Goal: Find specific fact: Find specific page/section

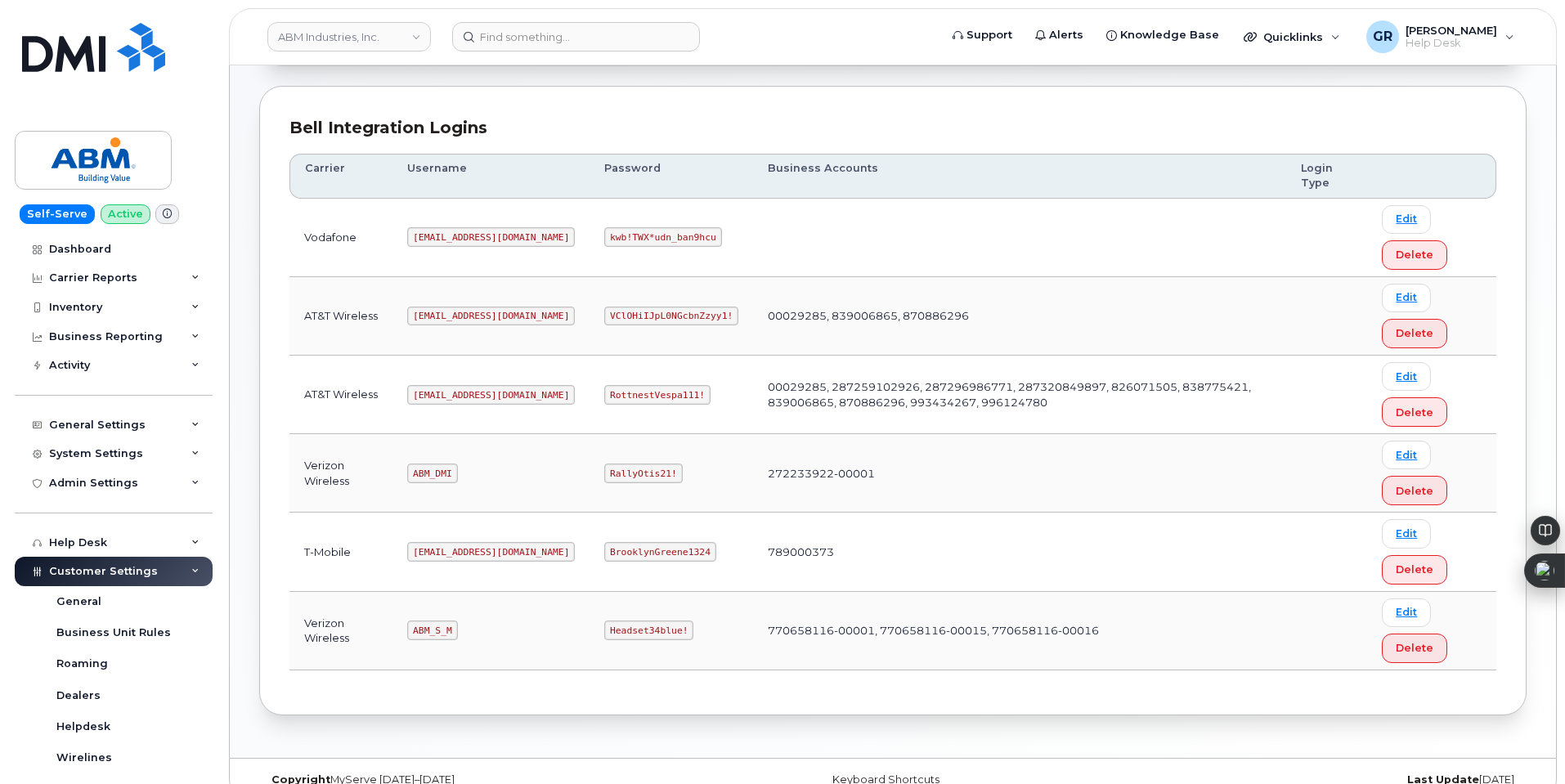
scroll to position [217, 0]
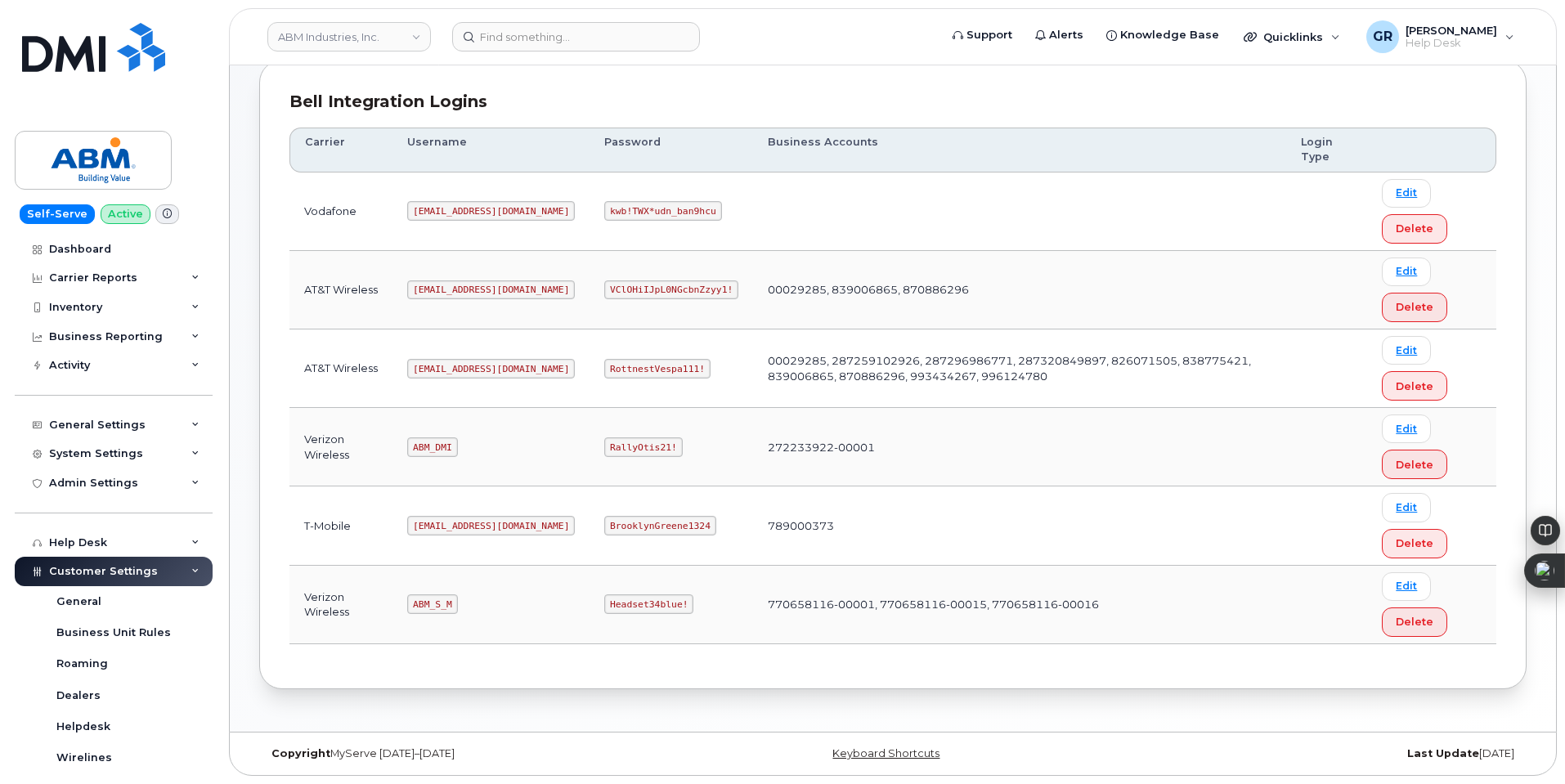
click at [604, 607] on code "Headset34blue!" at bounding box center [648, 604] width 89 height 20
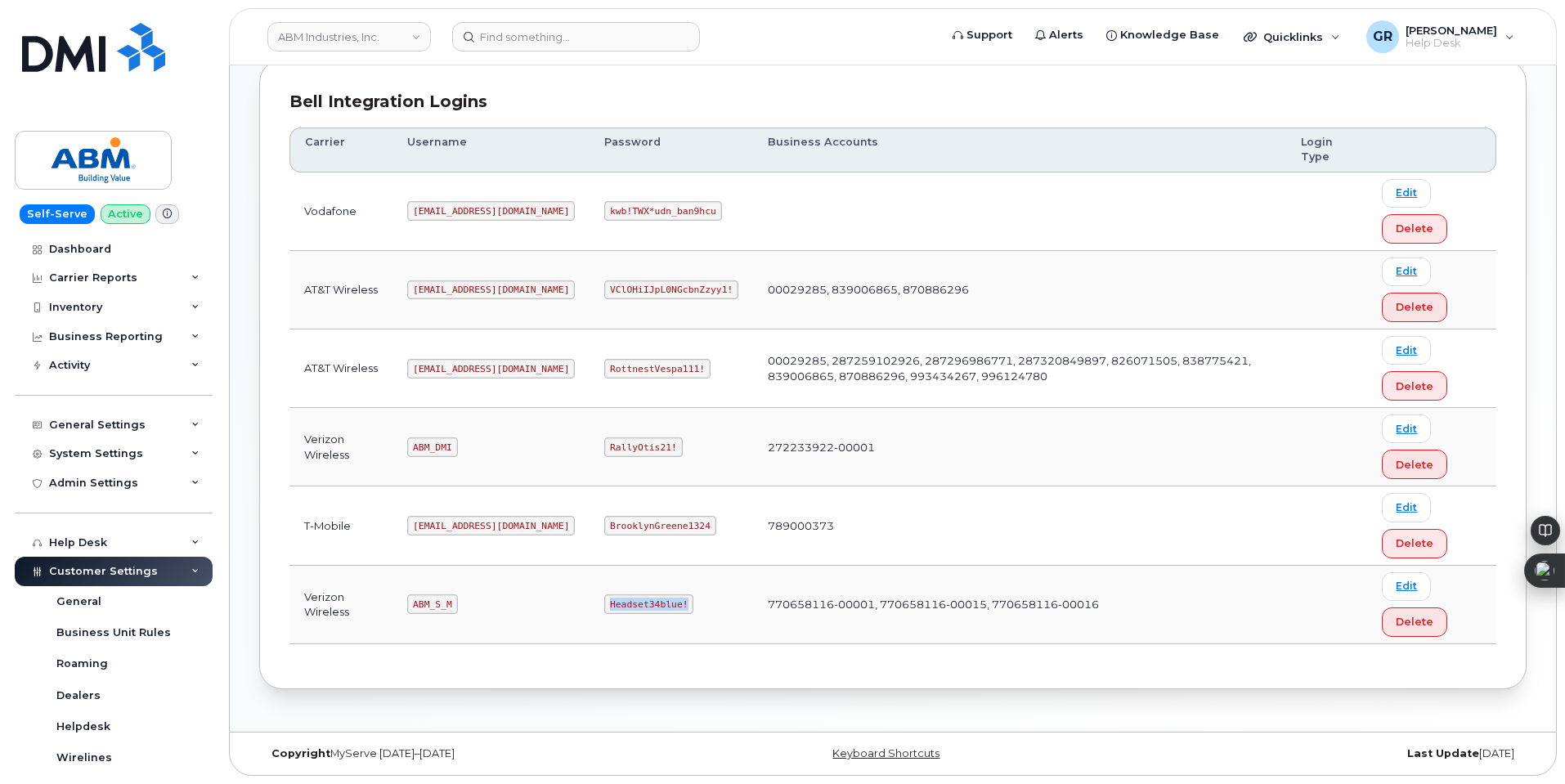
click at [604, 607] on code "Headset34blue!" at bounding box center [648, 604] width 89 height 20
click at [604, 372] on code "RottnestVespa111!" at bounding box center [657, 368] width 106 height 20
copy code "RottnestVespa111!"
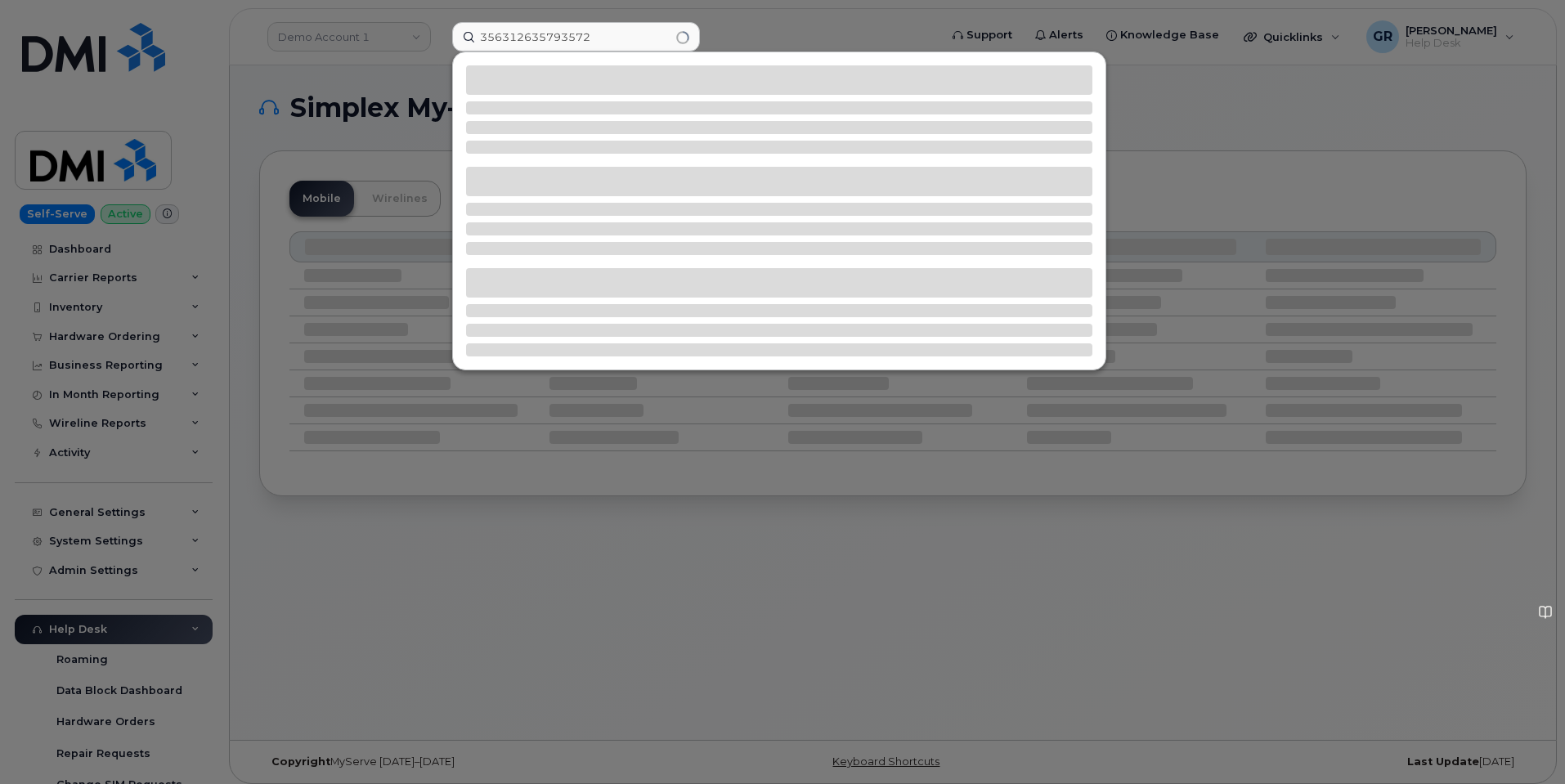
type input "356312635793572"
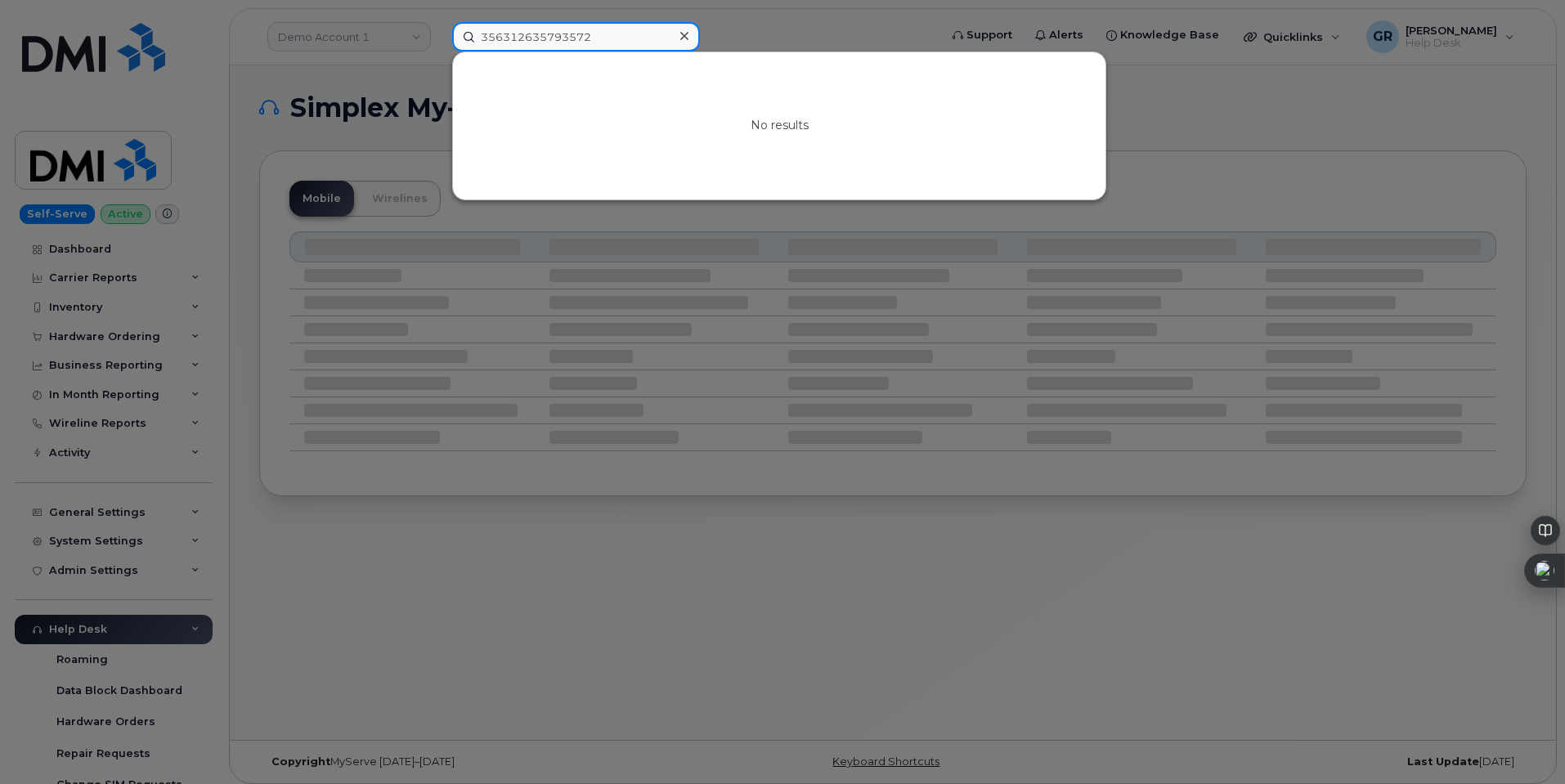
drag, startPoint x: 507, startPoint y: 44, endPoint x: 538, endPoint y: 29, distance: 34.4
click at [514, 38] on input "356312635793572" at bounding box center [576, 37] width 248 height 30
click at [601, 34] on input "356312635793572" at bounding box center [576, 37] width 248 height 30
click at [601, 34] on input "356312635793572" at bounding box center [576, 37] width 248 height 30
click at [613, 37] on input "356312635793572" at bounding box center [576, 37] width 248 height 30
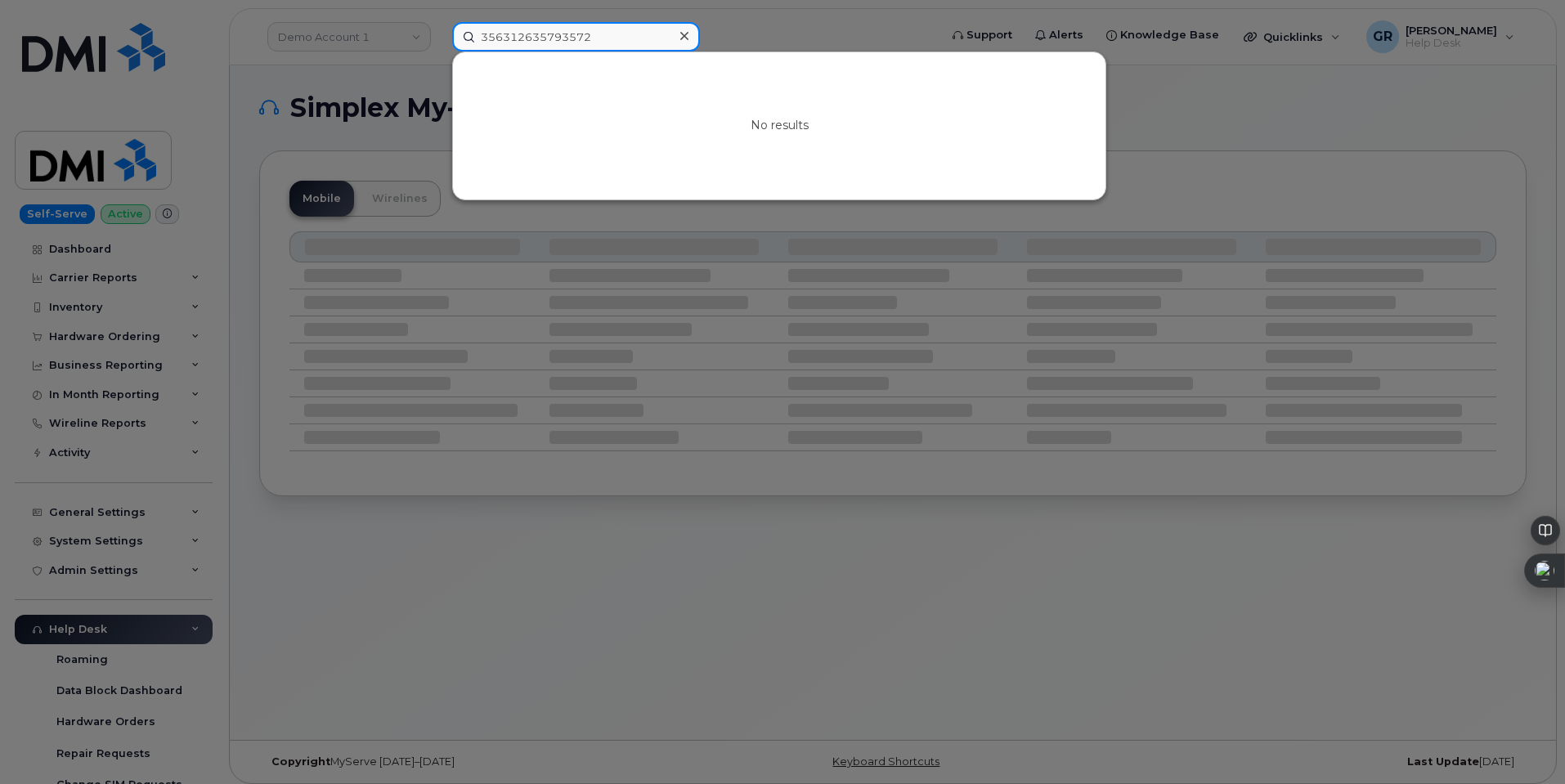
drag, startPoint x: 616, startPoint y: 37, endPoint x: 424, endPoint y: 39, distance: 192.0
click at [439, 39] on div "356312635793572 No results" at bounding box center [689, 37] width 502 height 30
paste input "356312635793572"
type input "356312635793572"
click at [654, 42] on input "356312635793572" at bounding box center [576, 37] width 248 height 30
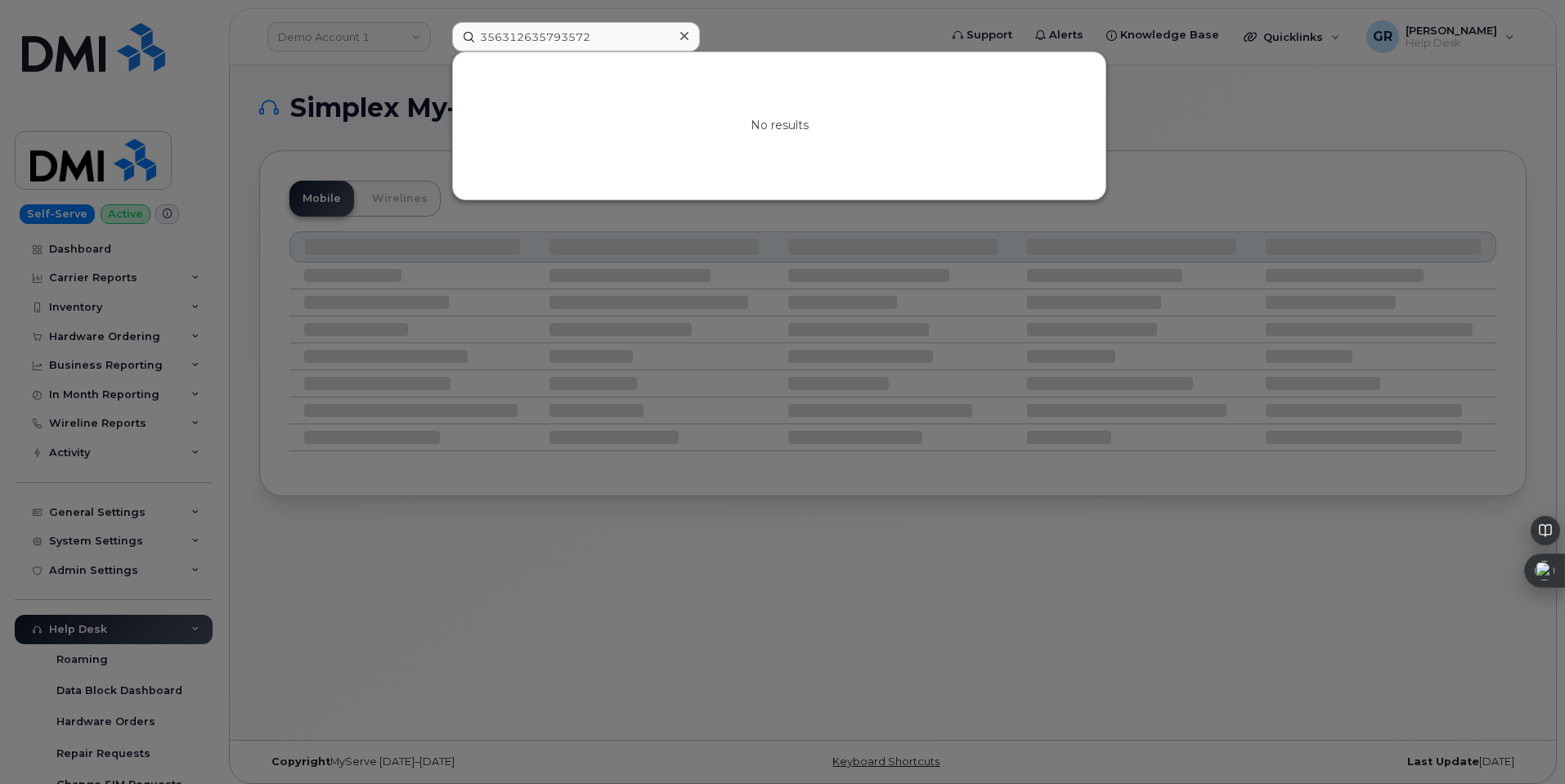
click at [685, 35] on icon at bounding box center [684, 36] width 8 height 8
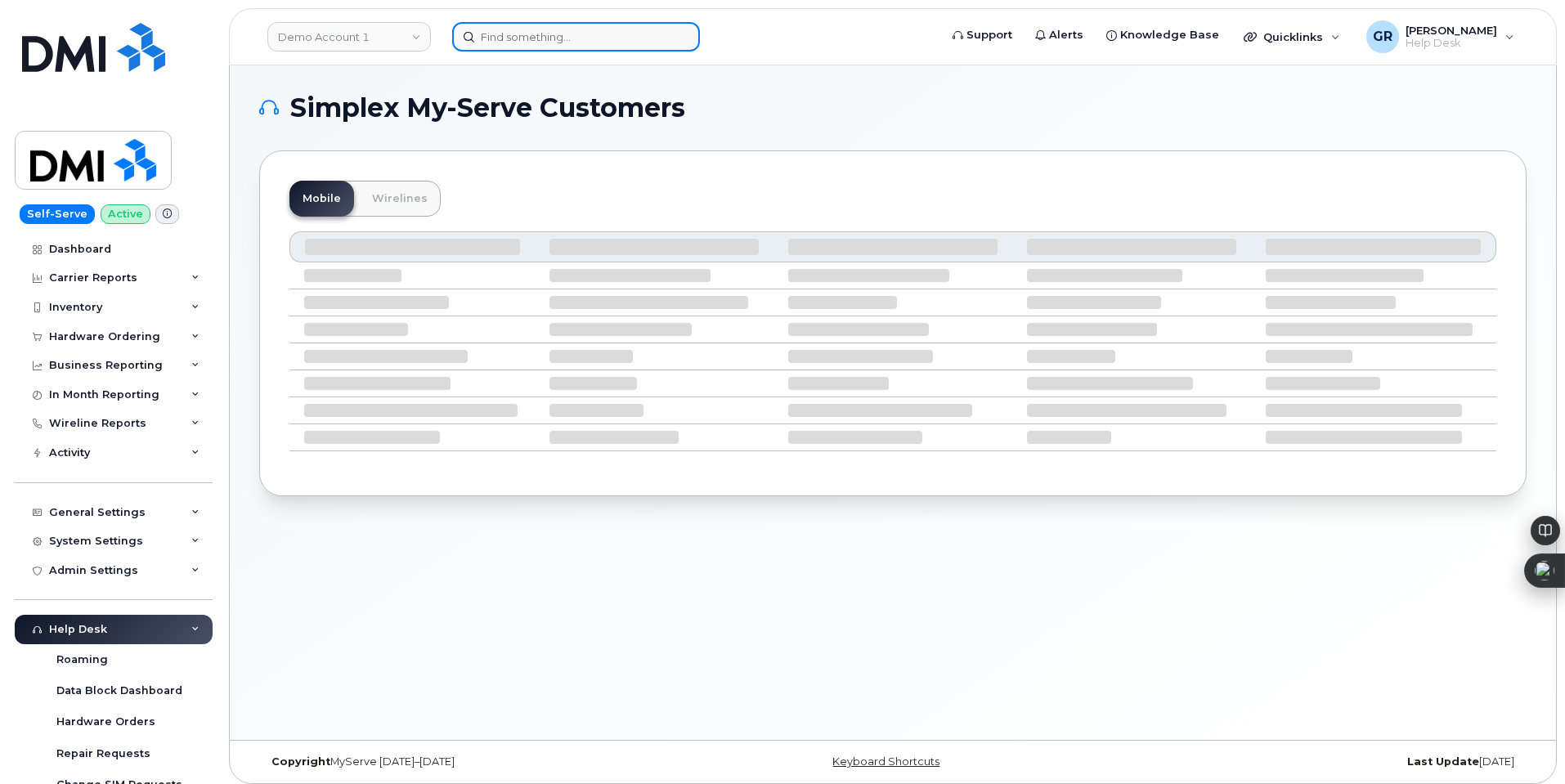
drag, startPoint x: 624, startPoint y: 37, endPoint x: 631, endPoint y: 44, distance: 9.9
click at [634, 46] on input at bounding box center [576, 37] width 248 height 30
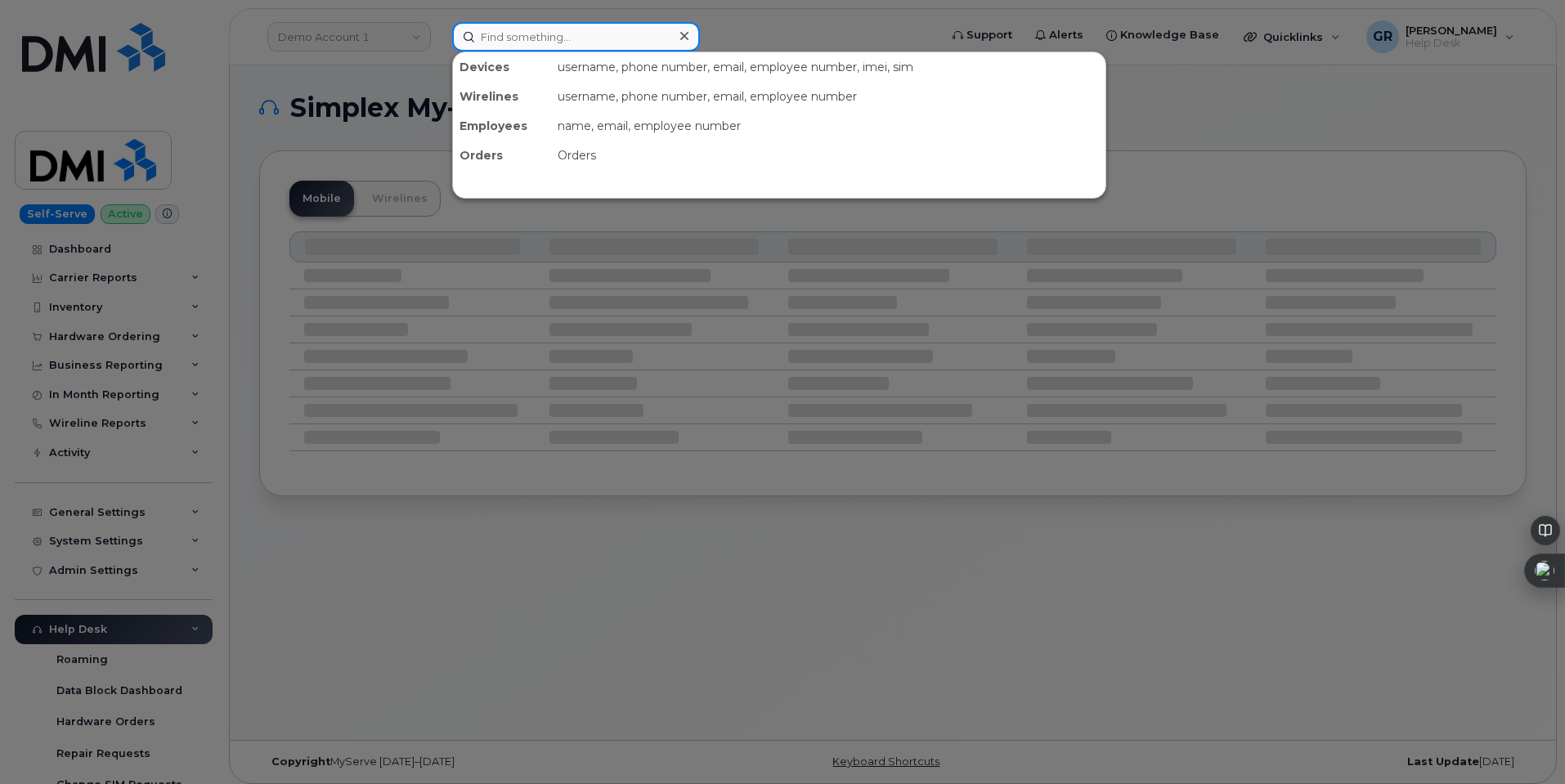
paste input "563-468-0979"
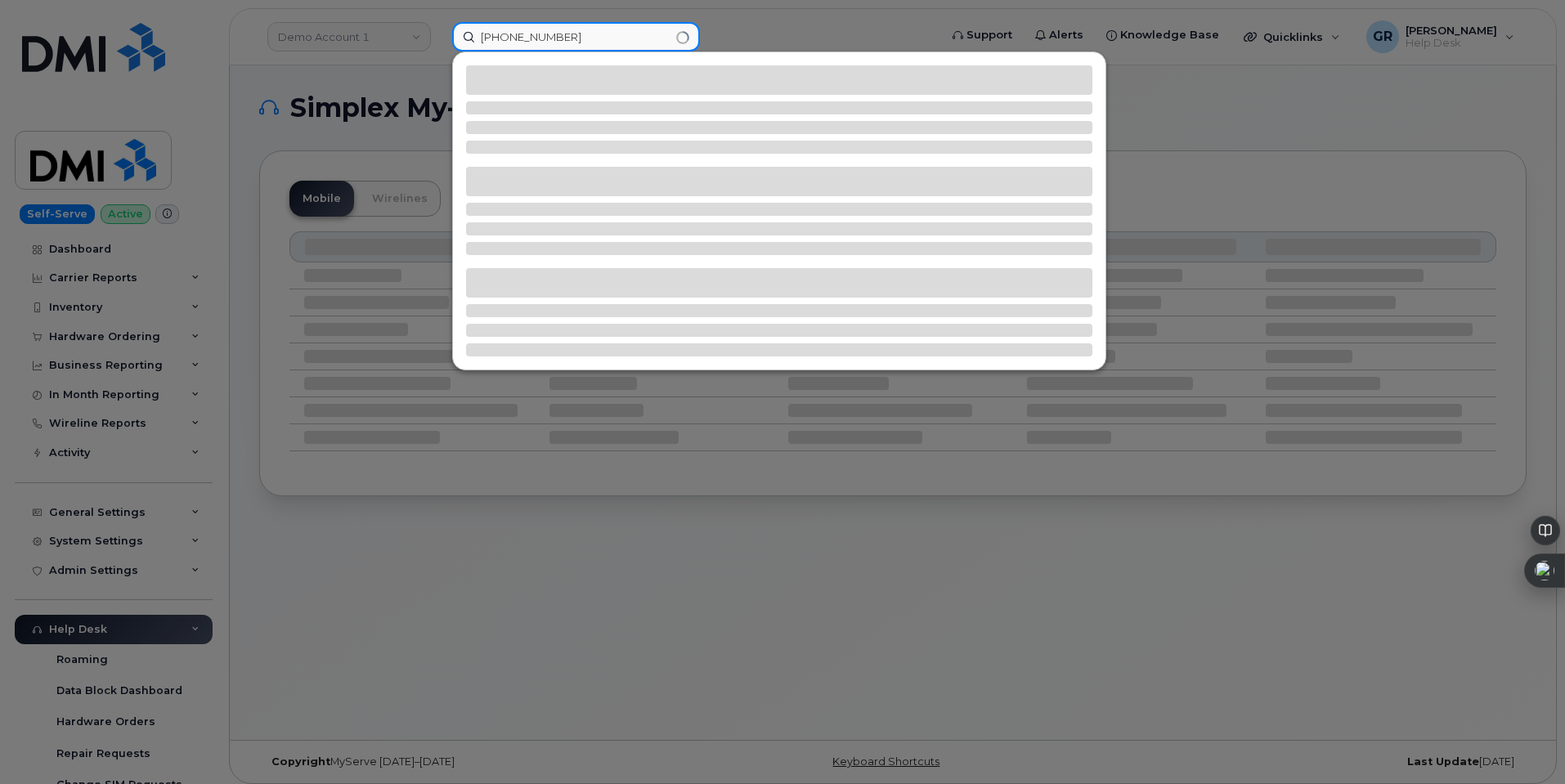
type input "563-468-0979"
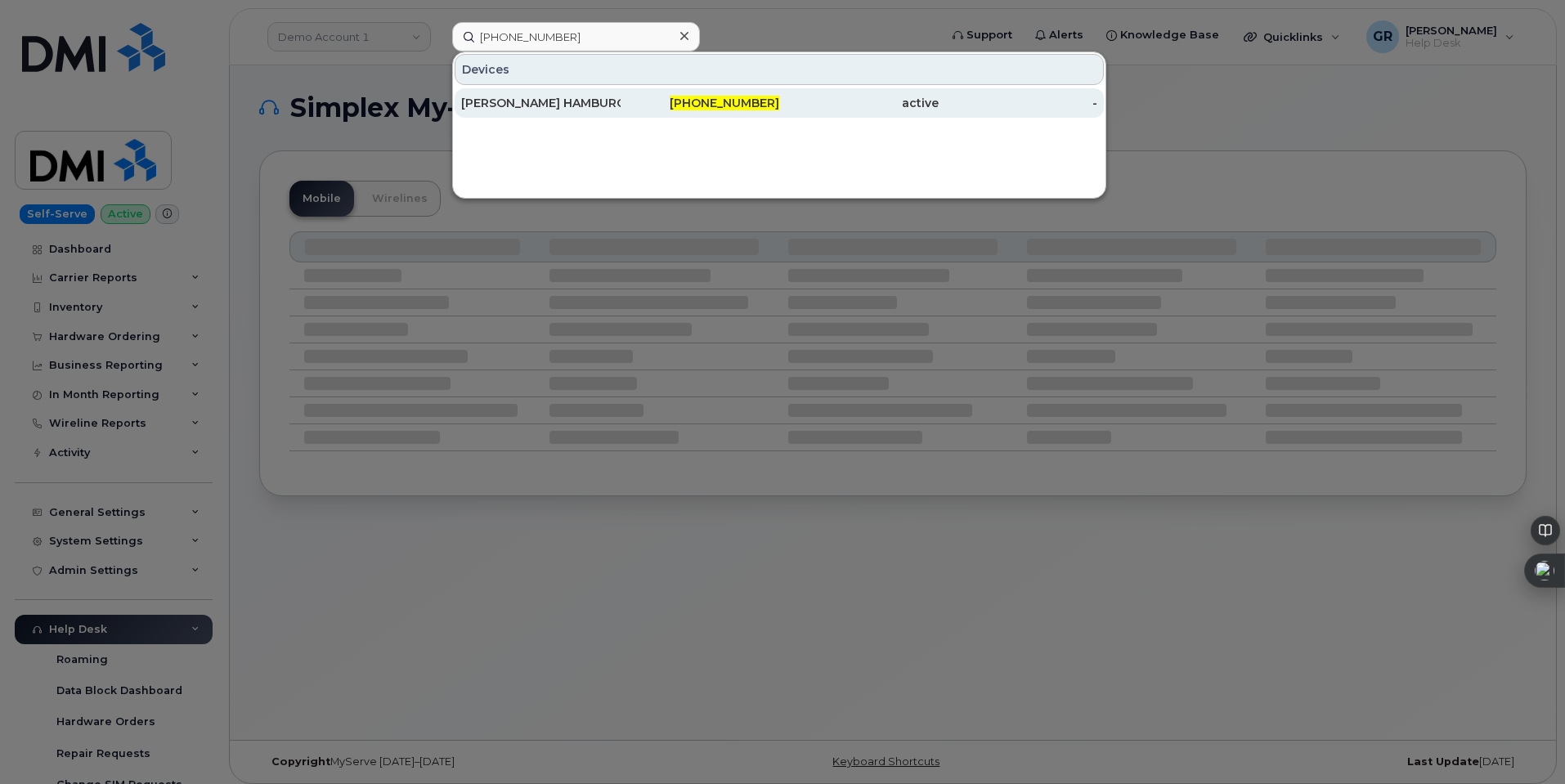
click at [655, 101] on div "563-468-0979" at bounding box center [700, 103] width 159 height 17
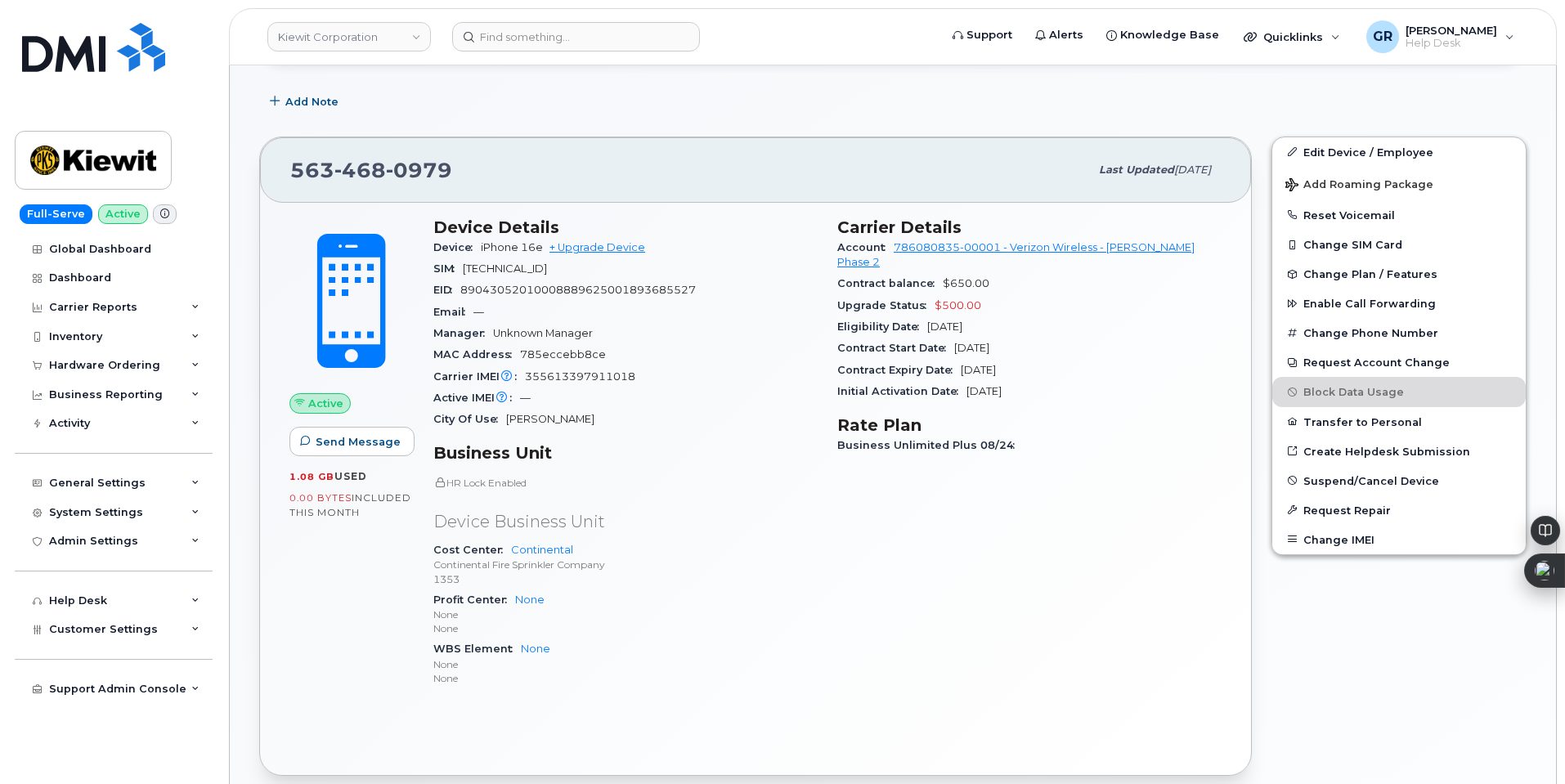
scroll to position [209, 0]
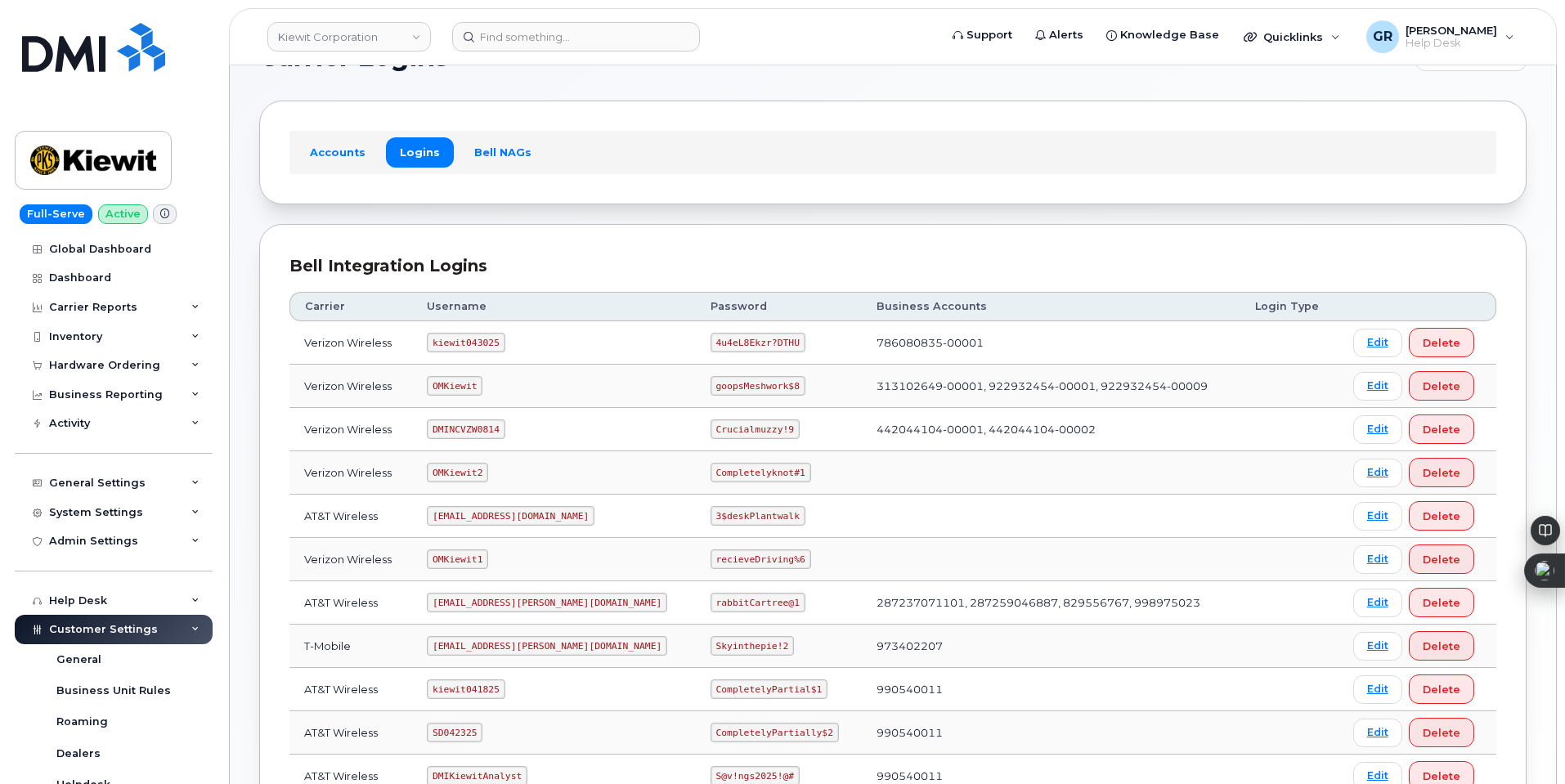
scroll to position [82, 0]
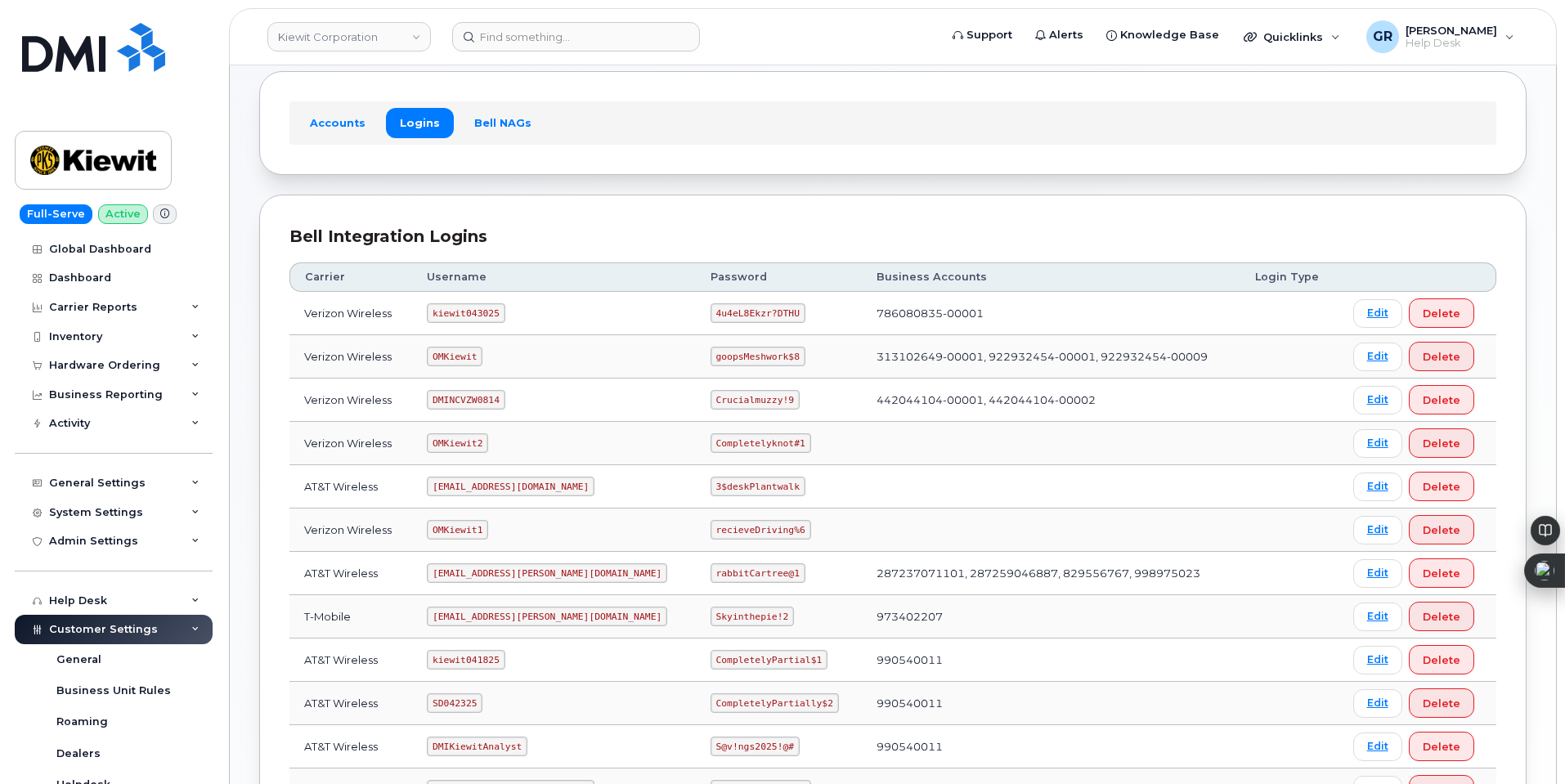
click at [710, 321] on code "4u4eL8Ekzr?DTHU" at bounding box center [757, 313] width 95 height 20
click at [710, 318] on code "4u4eL8Ekzr?DTHU" at bounding box center [757, 313] width 95 height 20
click at [710, 317] on code "4u4eL8Ekzr?DTHU" at bounding box center [757, 313] width 95 height 20
click at [710, 318] on code "4u4eL8Ekzr?DTHU" at bounding box center [757, 313] width 95 height 20
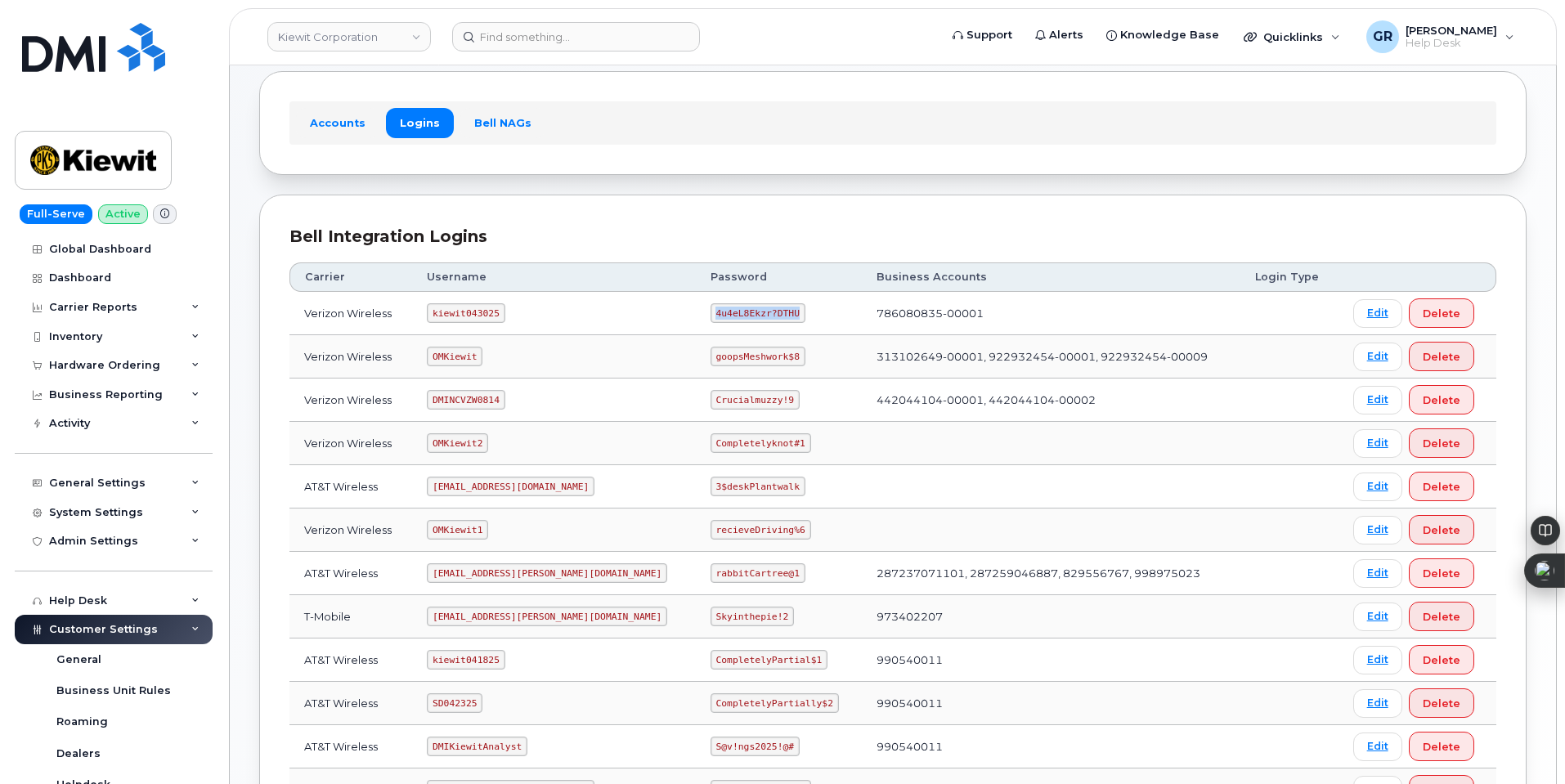
copy code "4u4eL8Ekzr?DTHU"
click at [467, 308] on code "kiewit043025" at bounding box center [465, 313] width 77 height 20
click at [467, 309] on code "kiewit043025" at bounding box center [465, 313] width 77 height 20
copy code "kiewit043025"
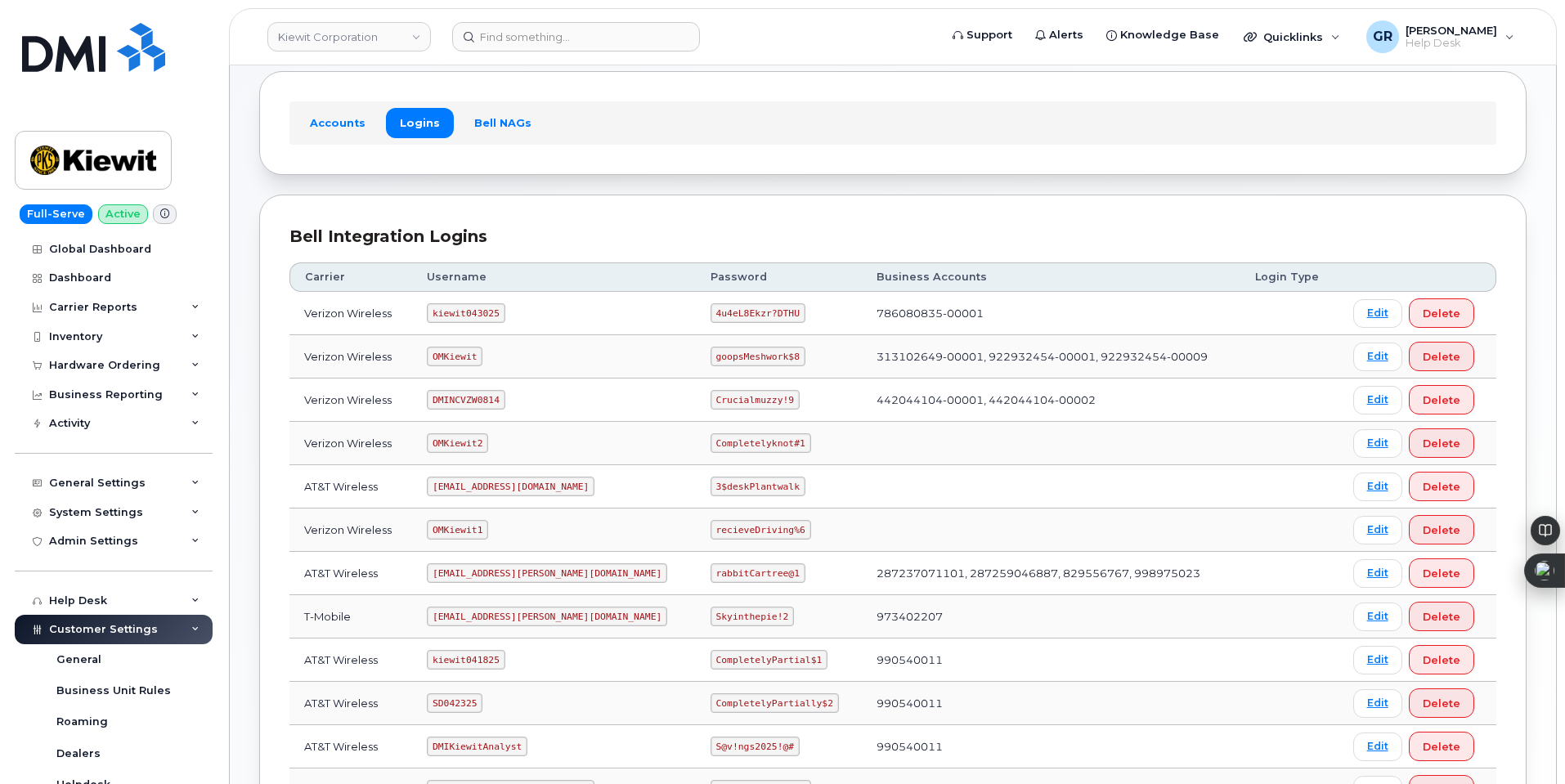
click at [710, 308] on code "4u4eL8Ekzr?DTHU" at bounding box center [757, 313] width 95 height 20
click at [710, 319] on code "4u4eL8Ekzr?DTHU" at bounding box center [757, 313] width 95 height 20
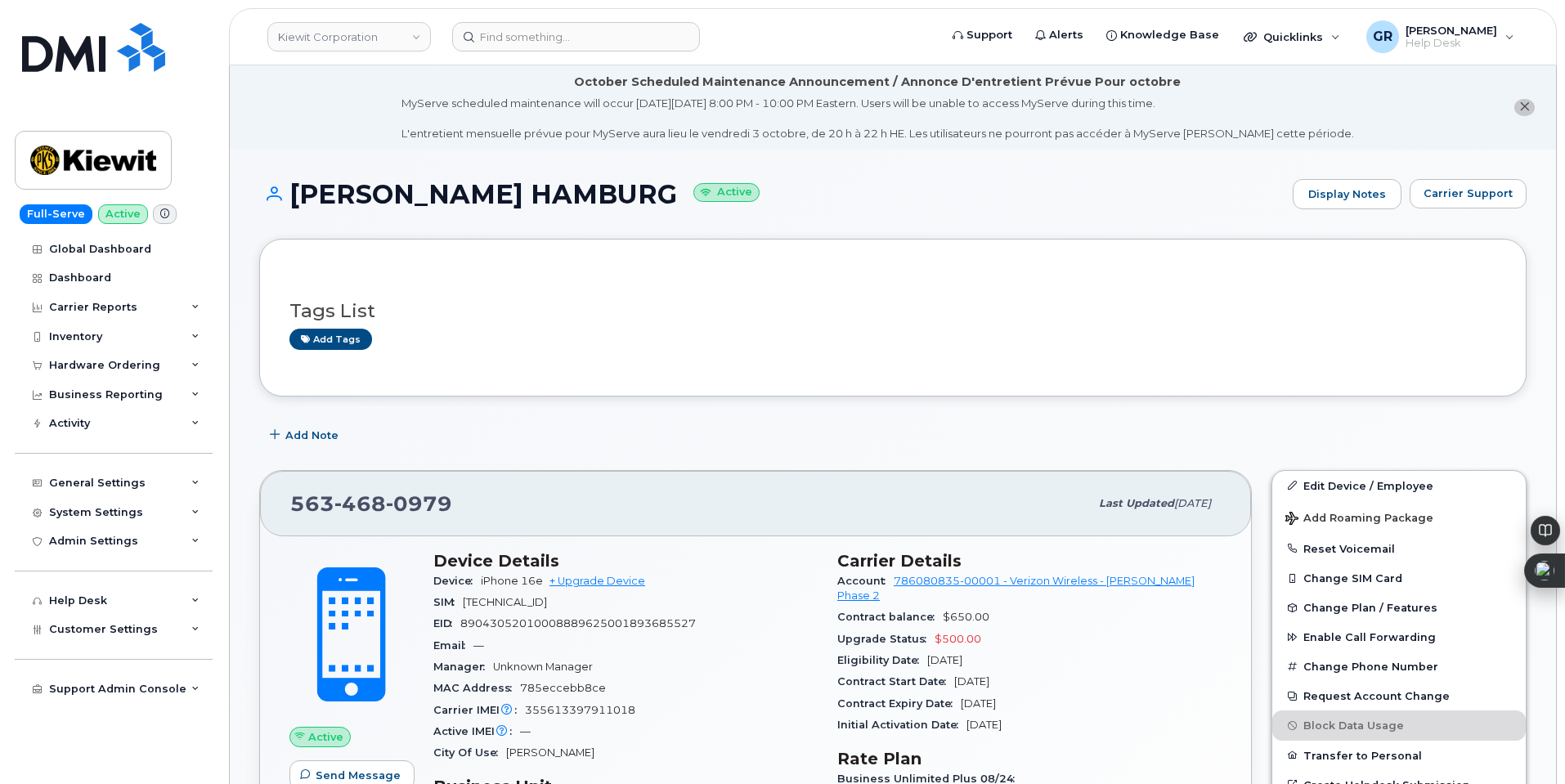
scroll to position [372, 0]
